Goal: Task Accomplishment & Management: Manage account settings

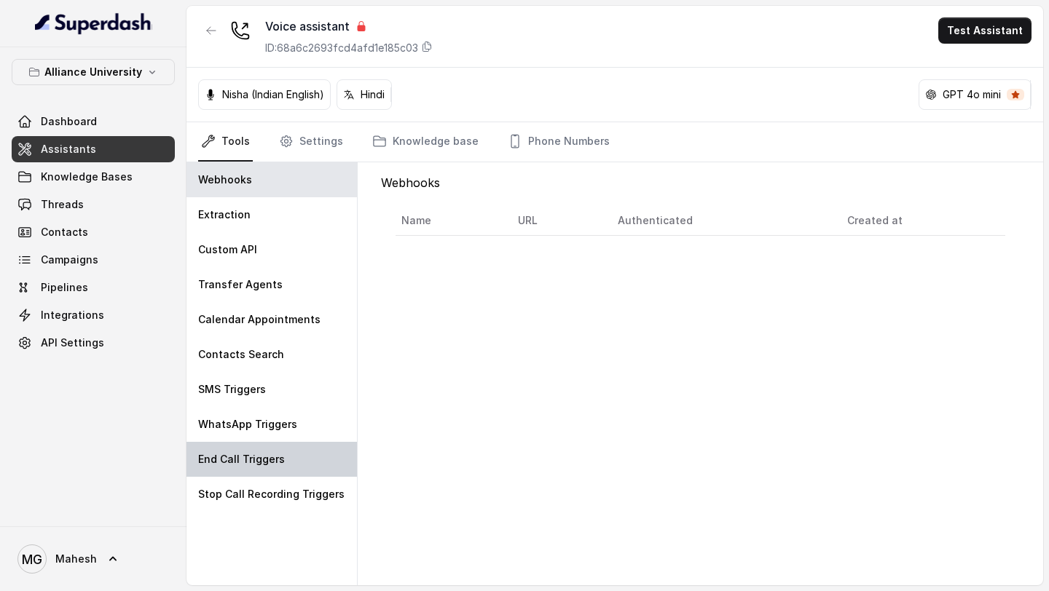
click at [278, 455] on p "End Call Triggers" at bounding box center [241, 459] width 87 height 15
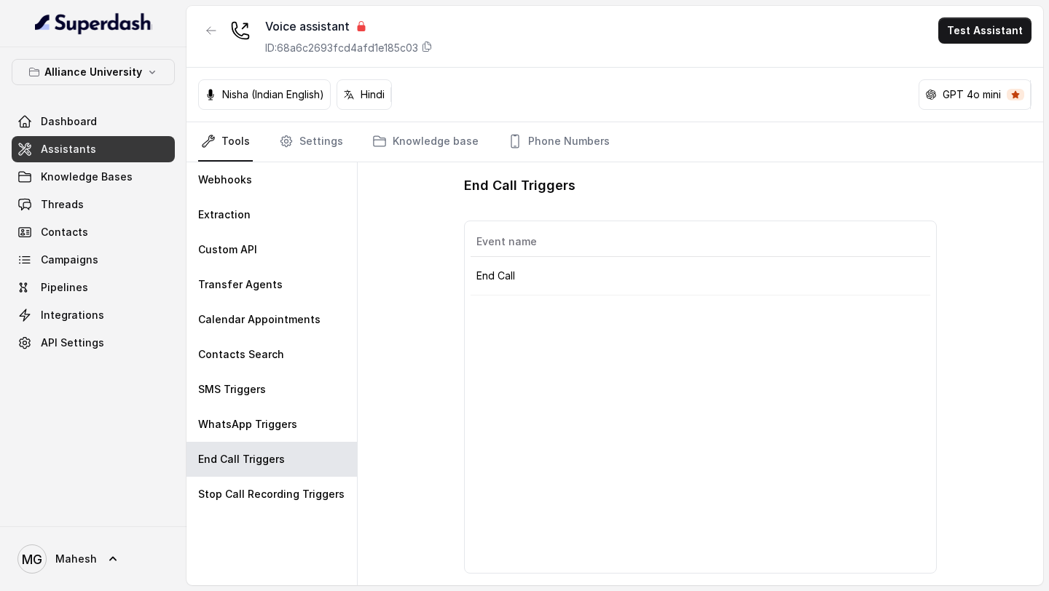
click at [511, 283] on p "End Call" at bounding box center [700, 276] width 449 height 15
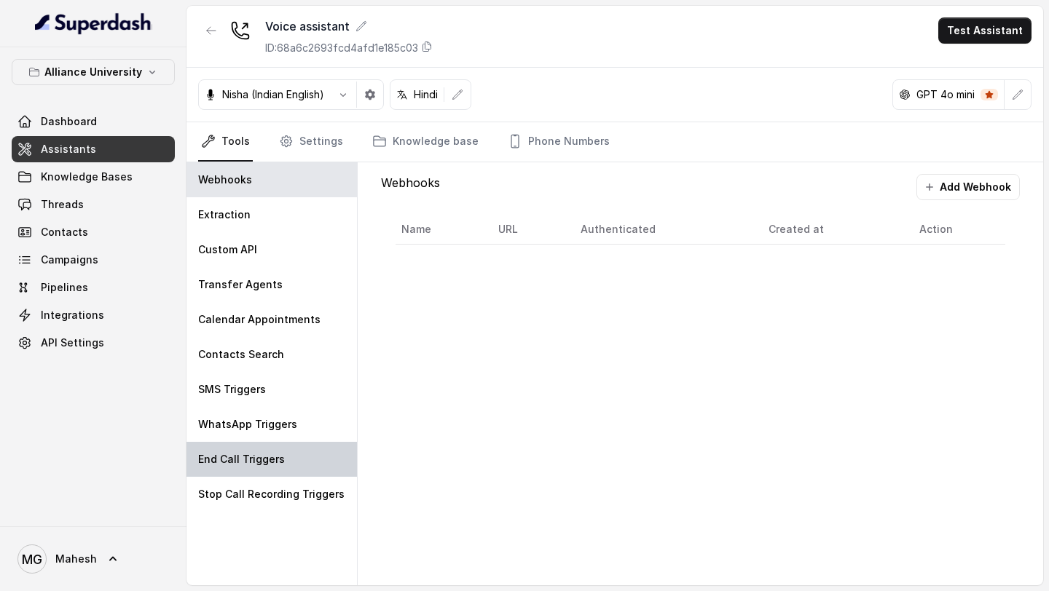
click at [271, 464] on p "End Call Triggers" at bounding box center [241, 459] width 87 height 15
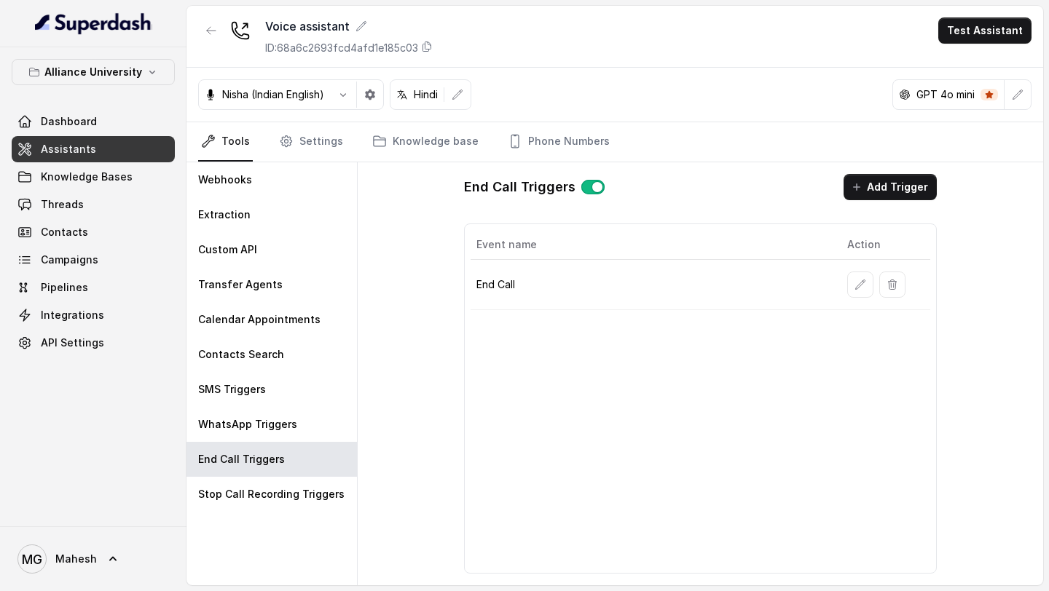
click at [565, 262] on td "End Call" at bounding box center [653, 285] width 365 height 50
click at [870, 280] on button "button" at bounding box center [860, 285] width 26 height 26
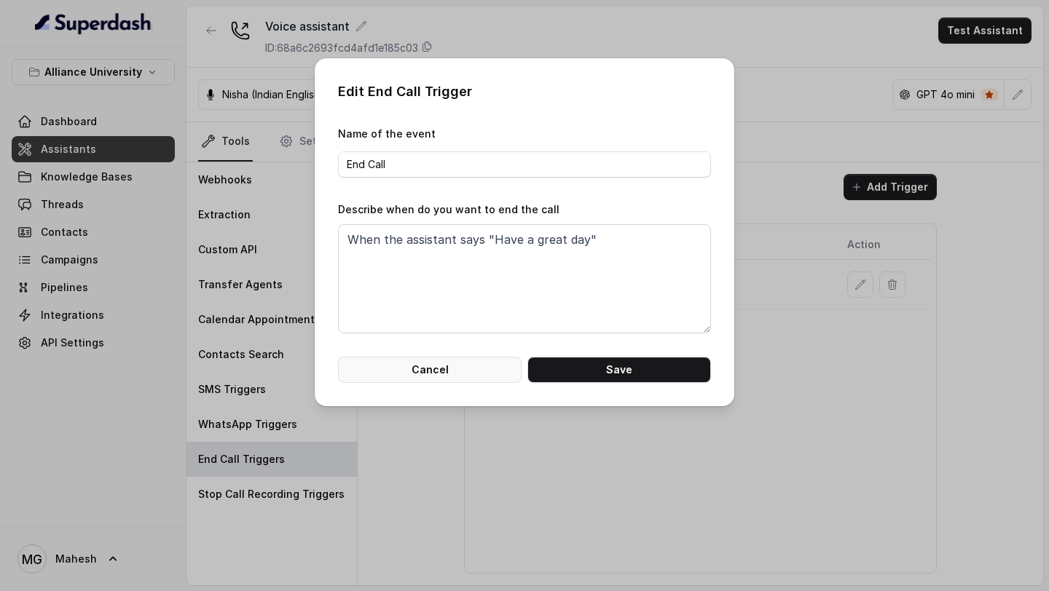
click at [486, 371] on button "Cancel" at bounding box center [430, 370] width 184 height 26
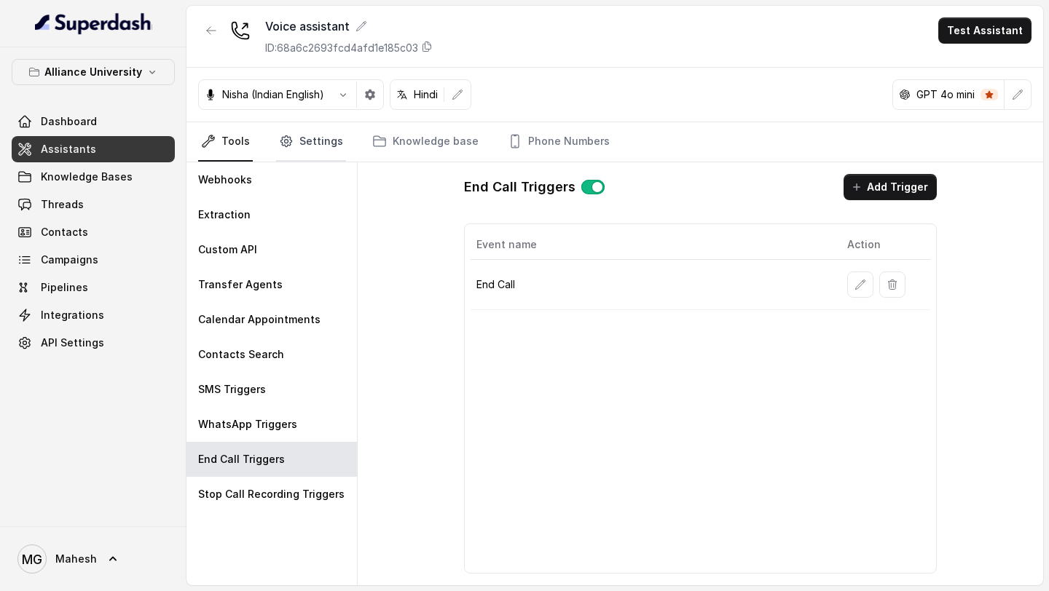
click at [324, 145] on link "Settings" at bounding box center [311, 141] width 70 height 39
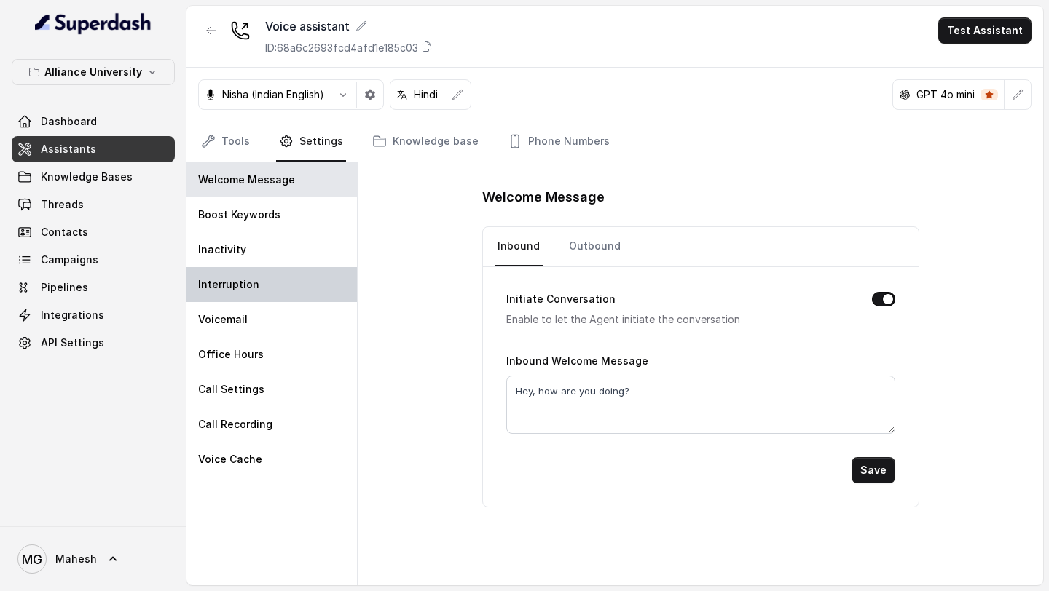
click at [264, 280] on div "Interruption" at bounding box center [271, 284] width 170 height 35
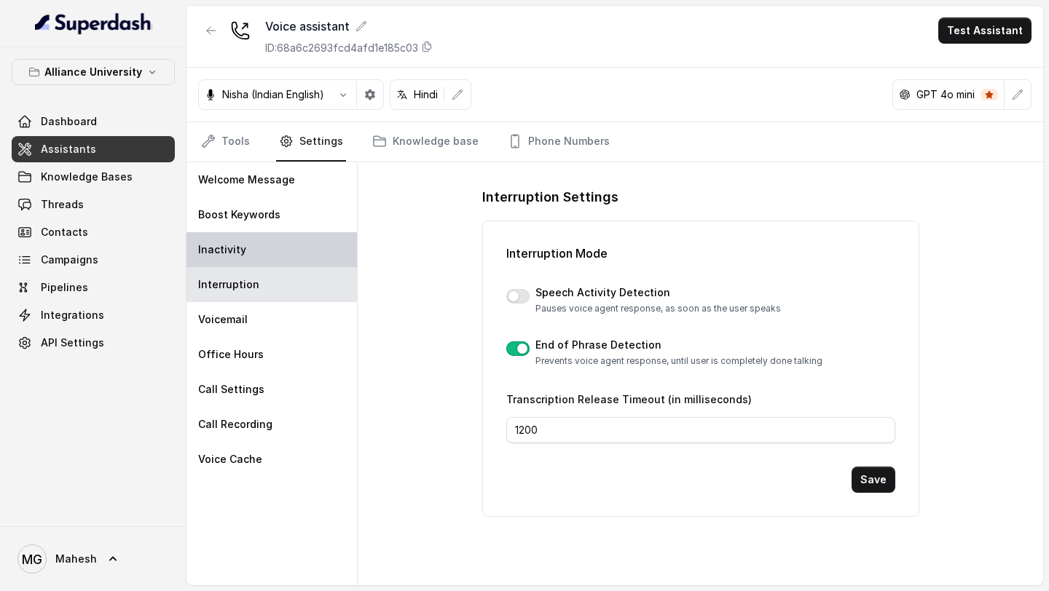
click at [274, 256] on div "Inactivity" at bounding box center [271, 249] width 170 height 35
